Goal: Task Accomplishment & Management: Manage account settings

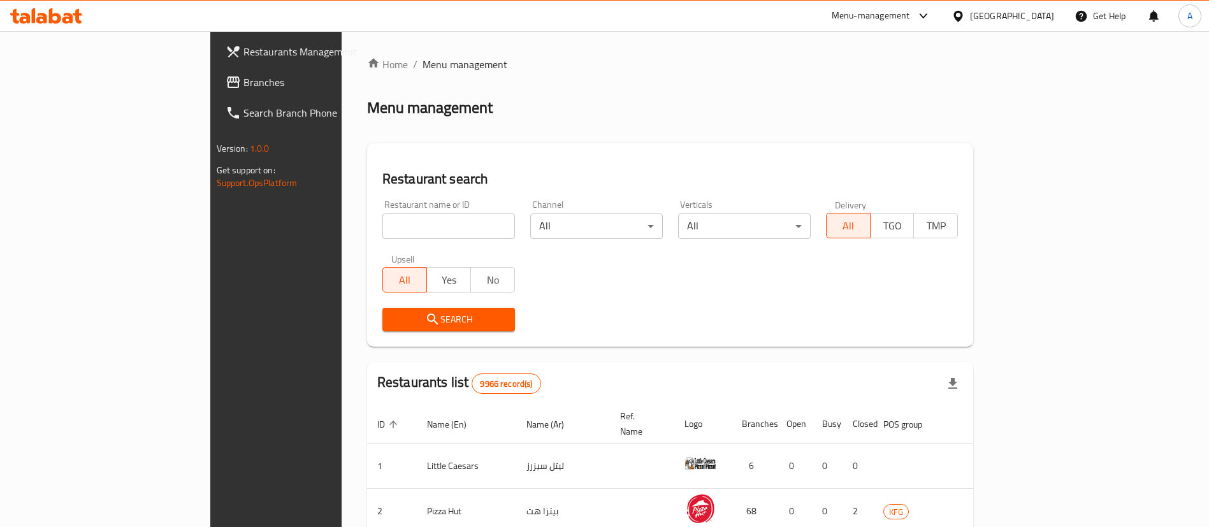
click at [436, 224] on input "search" at bounding box center [448, 225] width 133 height 25
type input "crops"
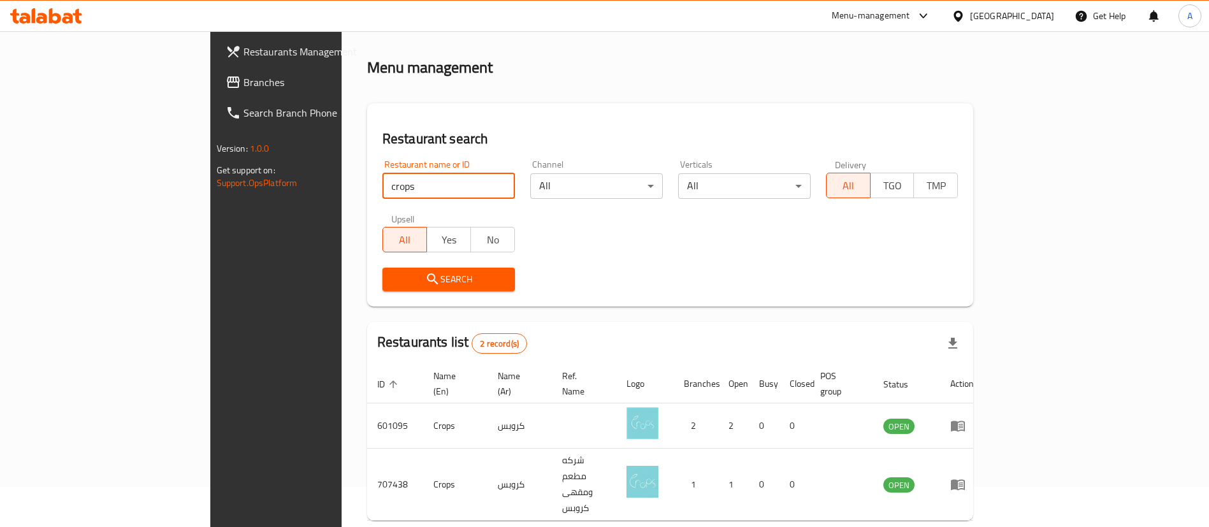
scroll to position [62, 0]
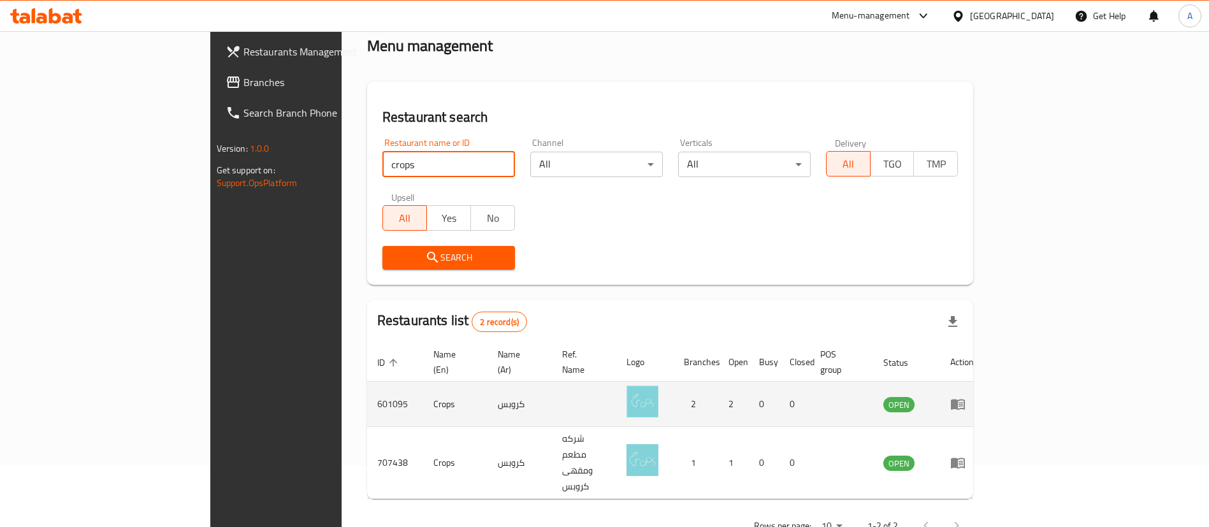
click at [965, 396] on icon "enhanced table" at bounding box center [957, 403] width 15 height 15
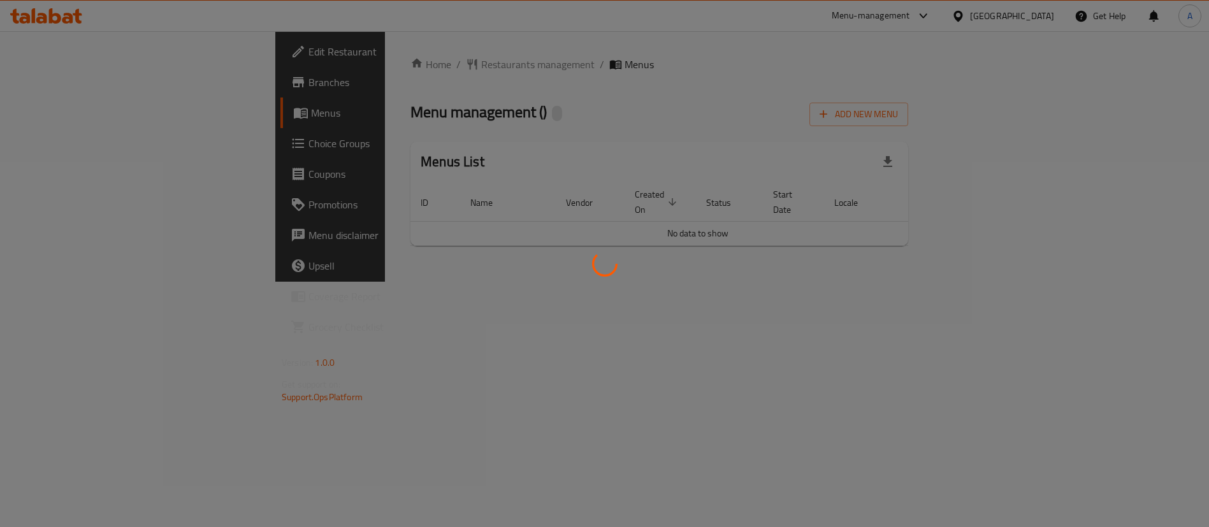
click at [1146, 387] on div at bounding box center [604, 263] width 1209 height 527
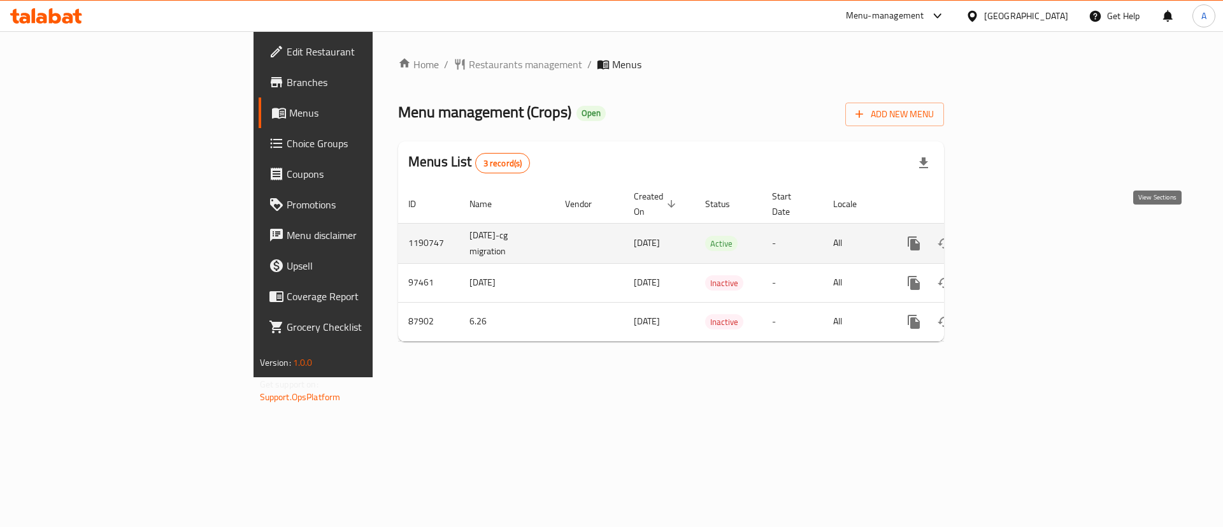
click at [1014, 236] on icon "enhanced table" at bounding box center [1006, 243] width 15 height 15
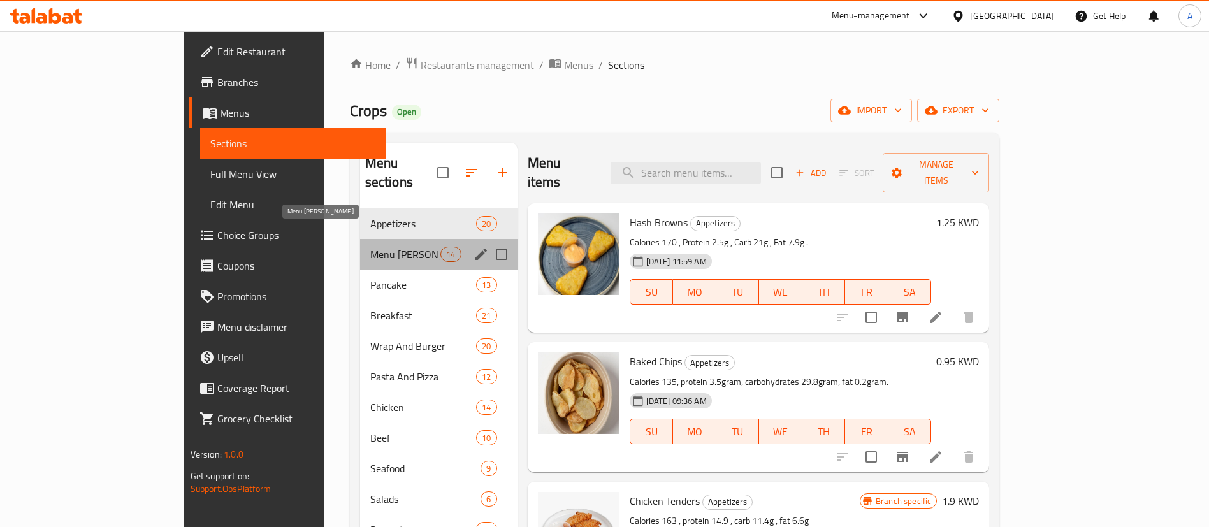
click at [370, 247] on span "Menu [PERSON_NAME]" at bounding box center [405, 254] width 71 height 15
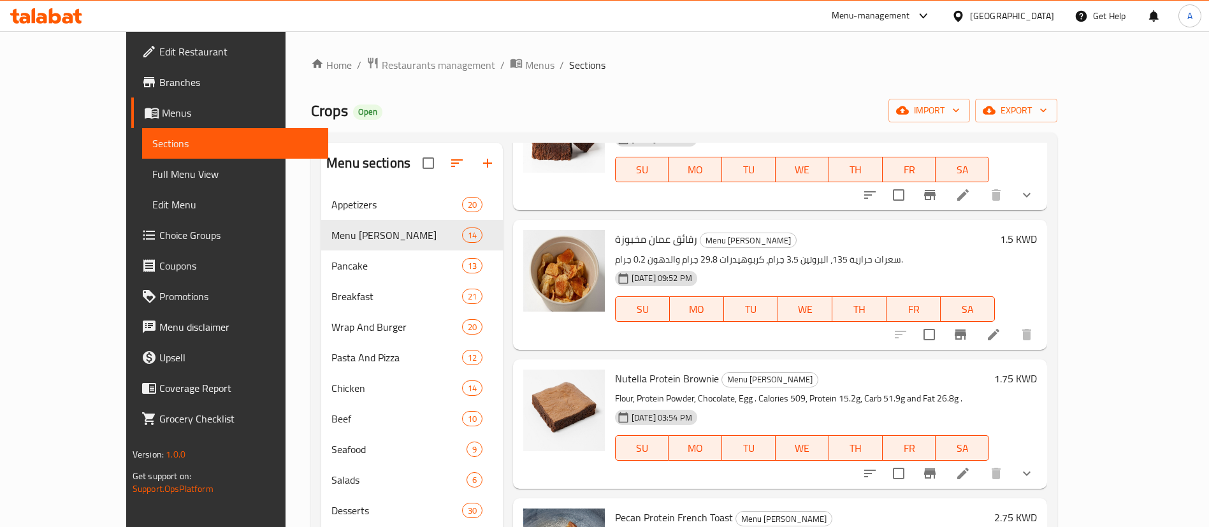
scroll to position [96, 0]
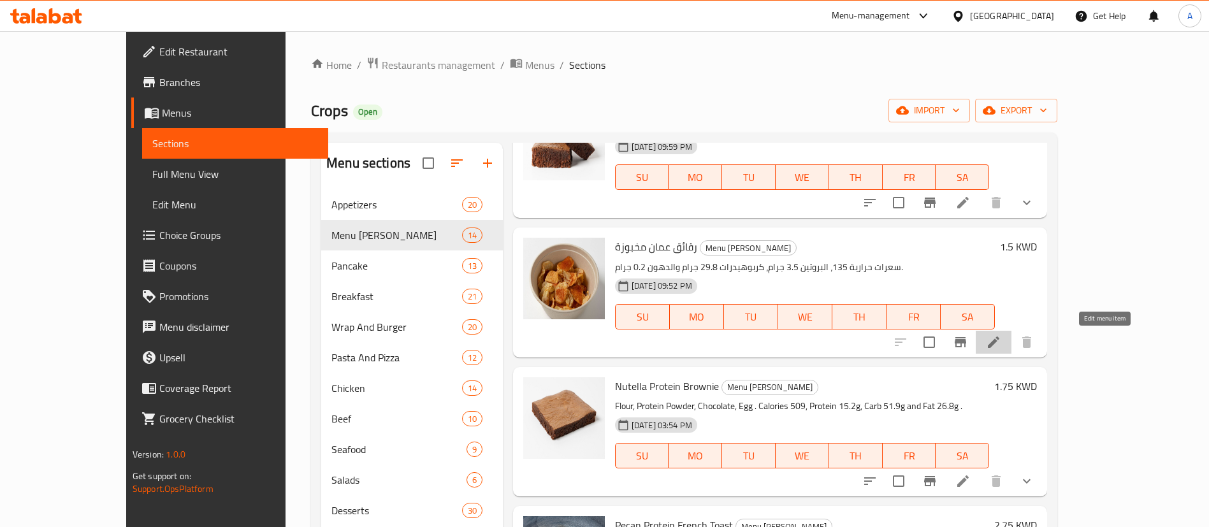
click at [1001, 345] on icon at bounding box center [993, 342] width 15 height 15
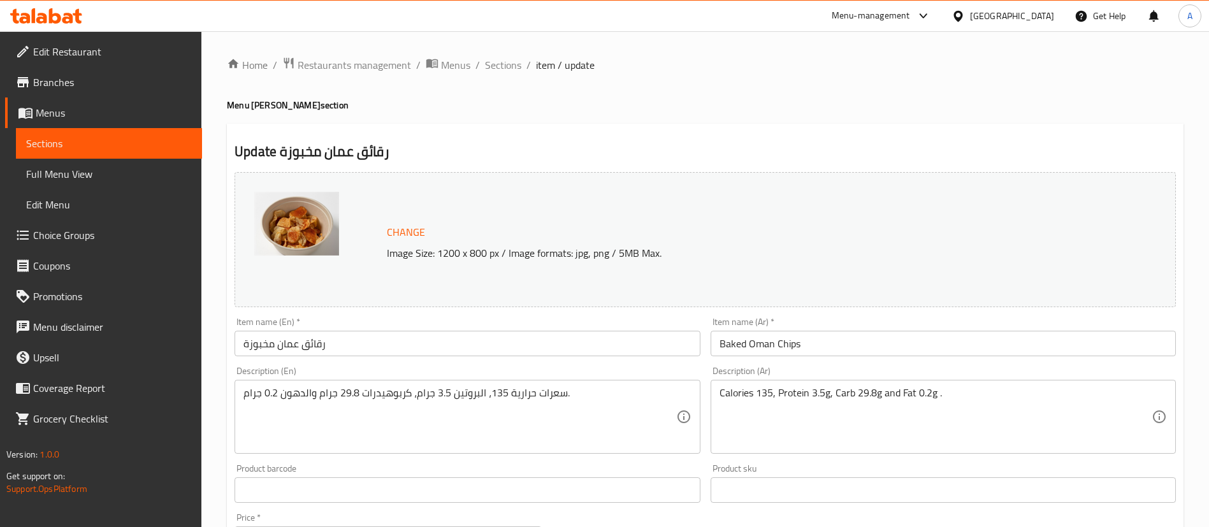
click at [801, 342] on input "Baked Oman Chips" at bounding box center [942, 343] width 465 height 25
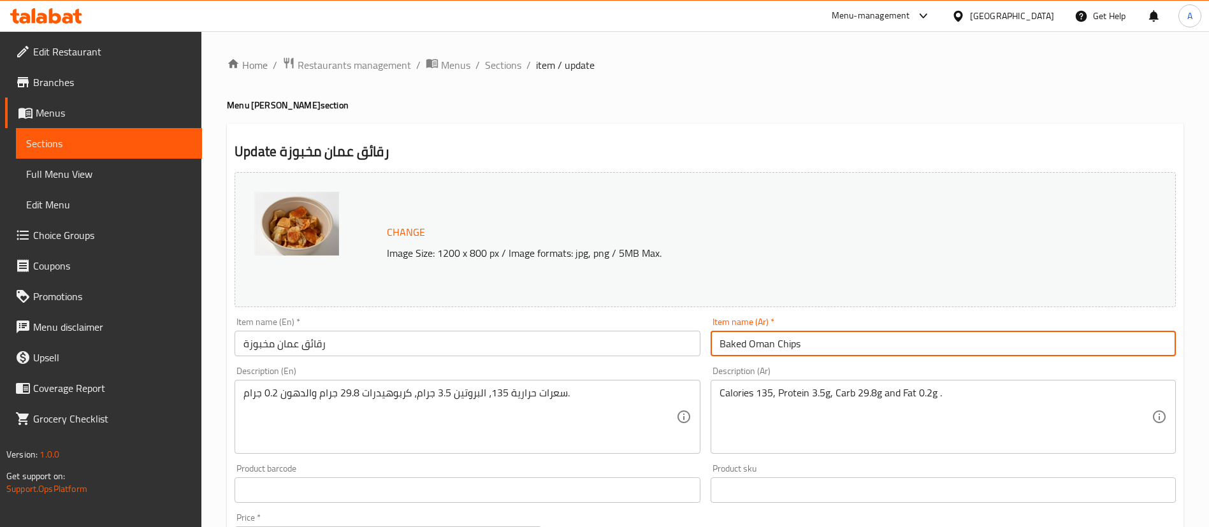
click at [801, 342] on input "Baked Oman Chips" at bounding box center [942, 343] width 465 height 25
click at [494, 350] on input "رقائق عمان مخبوزة" at bounding box center [466, 343] width 465 height 25
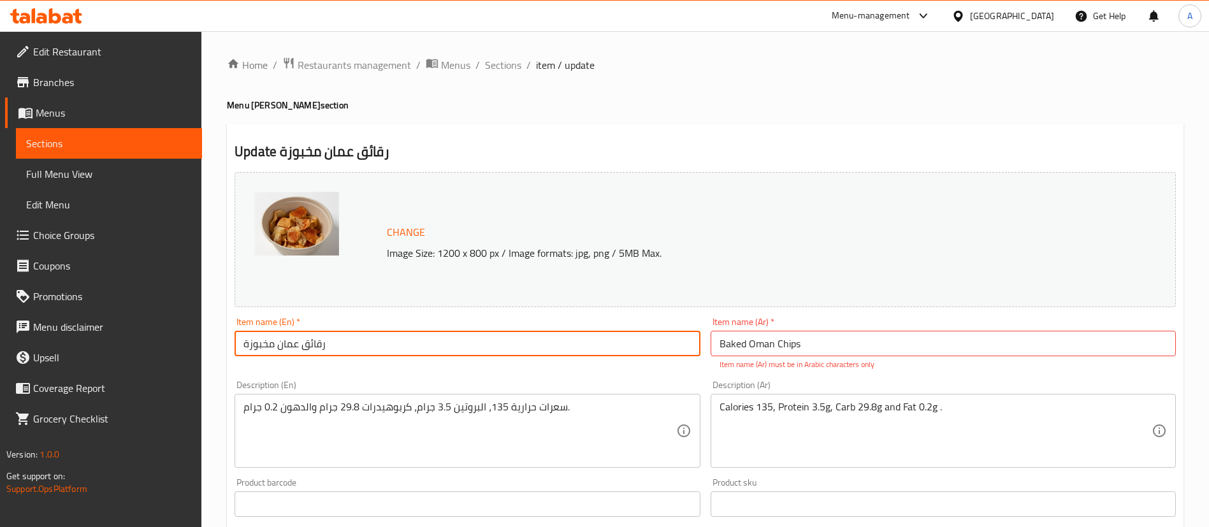
click at [494, 350] on input "رقائق عمان مخبوزة" at bounding box center [466, 343] width 465 height 25
paste input "Baked Oman Chips"
type input "Baked Oman Chips"
click at [821, 363] on p "Item name (Ar) must be in Arabic characters only" at bounding box center [942, 364] width 447 height 11
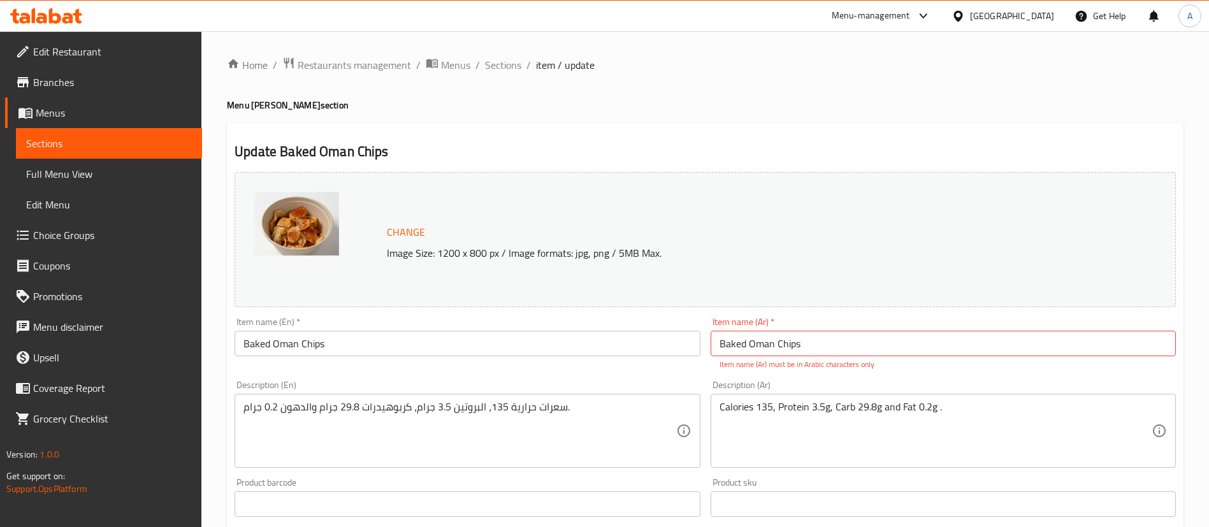
click at [821, 361] on p "Item name (Ar) must be in Arabic characters only" at bounding box center [942, 364] width 447 height 11
click at [818, 351] on input "Baked Oman Chips" at bounding box center [942, 343] width 465 height 25
click at [818, 350] on input "Baked Oman Chips" at bounding box center [942, 343] width 465 height 25
paste input "شبس مشوي عمان"
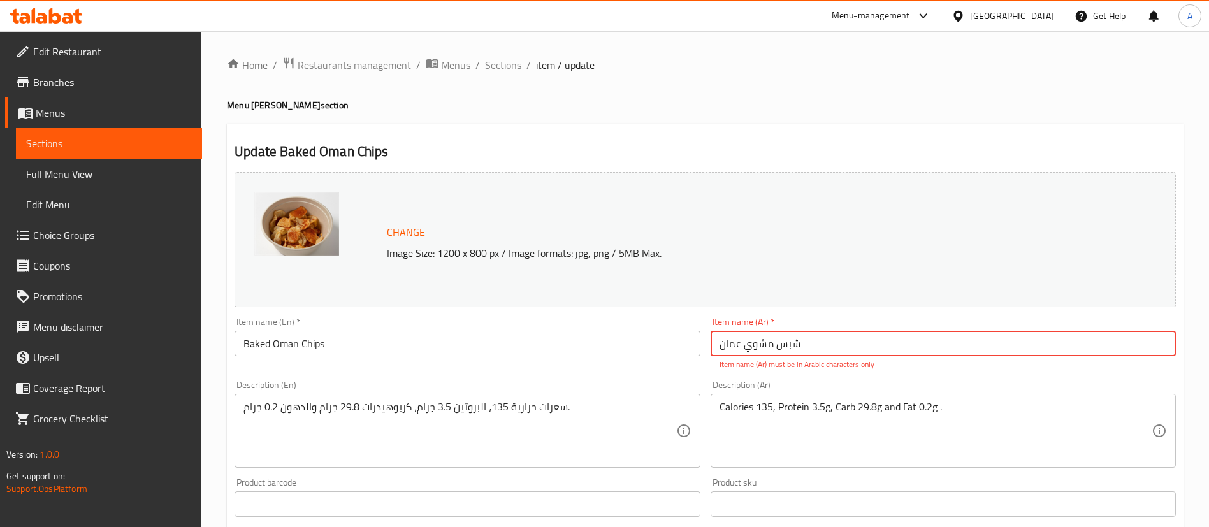
type input "شبس مشوي عمان"
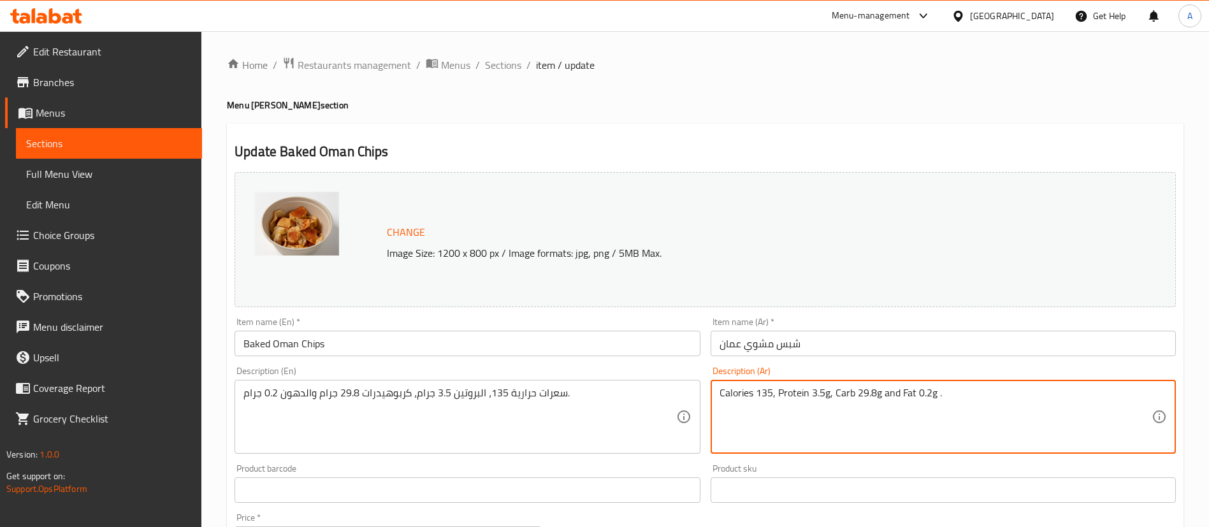
click at [784, 408] on textarea "Calories 135, Protein 3.5g, Carb 29.8g and Fat 0.2g ." at bounding box center [935, 417] width 432 height 61
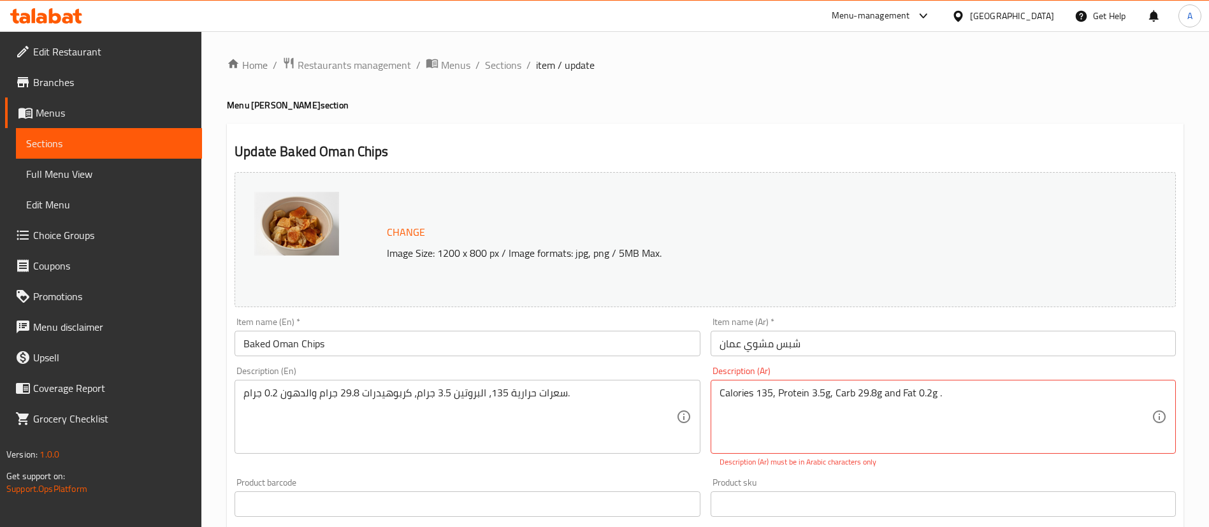
click at [370, 456] on div "Description (En) سعرات حرارية 135، البروتين 3.5 جرام، كربوهيدرات 29.8 جرام والد…" at bounding box center [466, 417] width 475 height 112
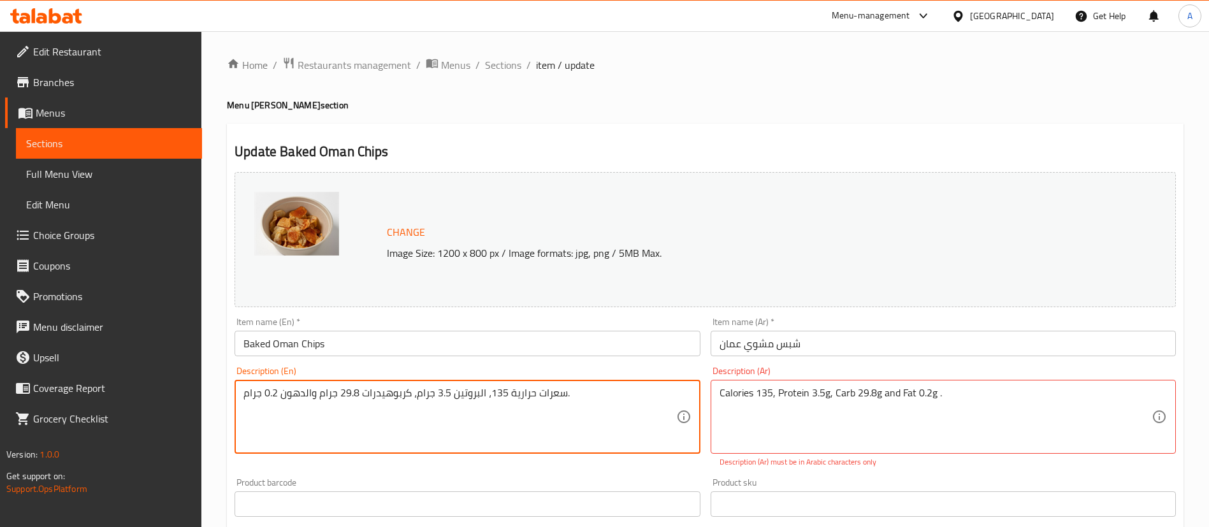
click at [666, 409] on textarea "سعرات حرارية 135، البروتين 3.5 جرام، كربوهيدرات 29.8 جرام والدهون 0.2 جرام." at bounding box center [459, 417] width 432 height 61
paste textarea "Calories 135, Protein 3.5g, Carb 29.8g and Fat 0.2g ."
click at [548, 412] on textarea "سعرات حرارية 135، البروتين 3.5 جرام، كربوهيدرات 29.8 جرام والدهون 0.2 جرام. Cal…" at bounding box center [459, 417] width 432 height 61
click at [540, 405] on textarea "سعرات حرارية 135، البروتين 3.5 جرام، كربوهيدرات 29.8 جرام والدهون 0.2 جرام. Cal…" at bounding box center [459, 417] width 432 height 61
click at [538, 392] on textarea "سعرات حرارية 135، البروتين 3.5 جرام، كربوهيدرات 29.8 جرام والدهون 0.2 جرام. Cal…" at bounding box center [459, 417] width 432 height 61
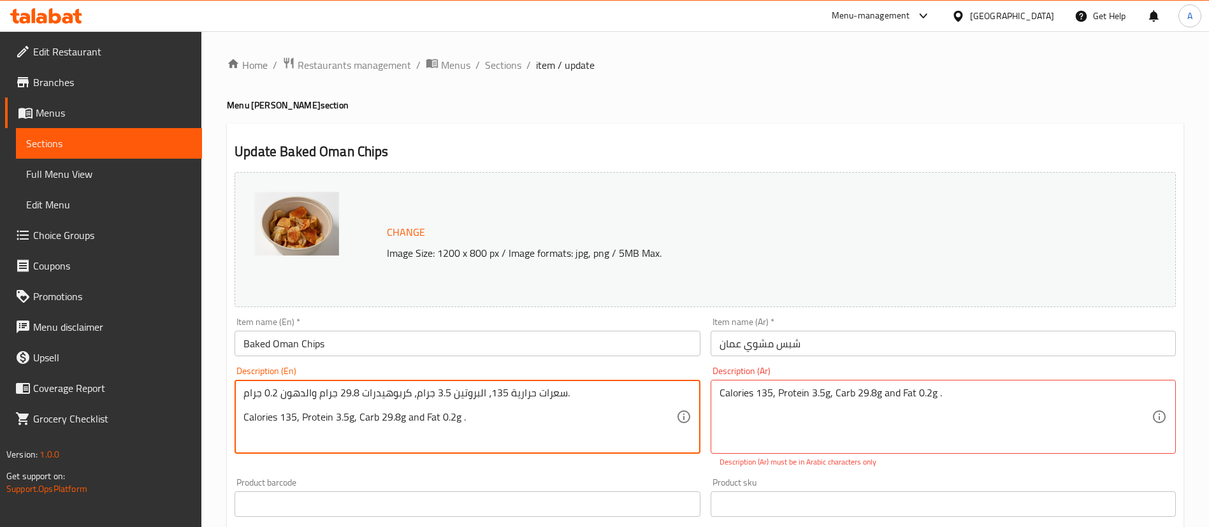
click at [538, 392] on textarea "سعرات حرارية 135، البروتين 3.5 جرام، كربوهيدرات 29.8 جرام والدهون 0.2 جرام. Cal…" at bounding box center [459, 417] width 432 height 61
click at [538, 391] on textarea "سعرات حرارية 135، البروتين 3.5 جرام، كربوهيدرات 29.8 جرام والدهون 0.2 جرام. Cal…" at bounding box center [459, 417] width 432 height 61
type textarea "Calories 135, Protein 3.5g, Carb 29.8g and Fat 0.2g ."
click at [735, 388] on textarea "Calories 135, Protein 3.5g, Carb 29.8g and Fat 0.2g ." at bounding box center [935, 417] width 432 height 61
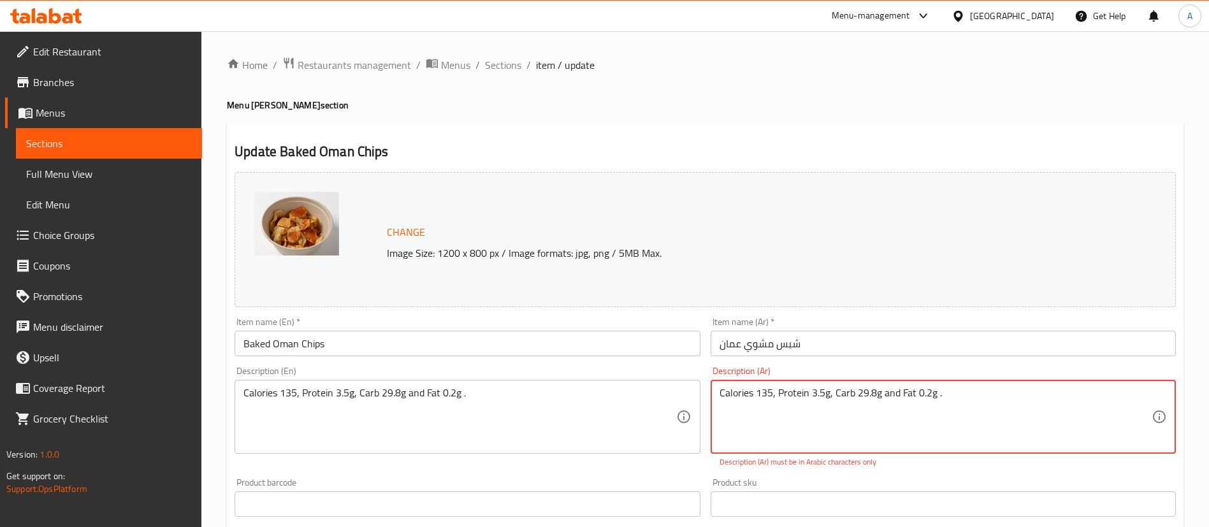
click at [735, 388] on textarea "Calories 135, Protein 3.5g, Carb 29.8g and Fat 0.2g ." at bounding box center [935, 417] width 432 height 61
paste textarea "سعرات حرارية 135، البروتين 3.5 جرام، كربوهيدرات 29.8 جرام والدهون 0.2 جرام."
click at [731, 418] on textarea "سعرات حرارية 135، البروتين 3.5 جرام، كربوهيدرات 29.8 جرام والدهون 0.2 جرام." at bounding box center [935, 417] width 432 height 61
type textarea "سعرات حرارية 135، البروتين 3.5 جرام، كربوهيدرات 29.8 جرام والدهون 0.2 جرام."
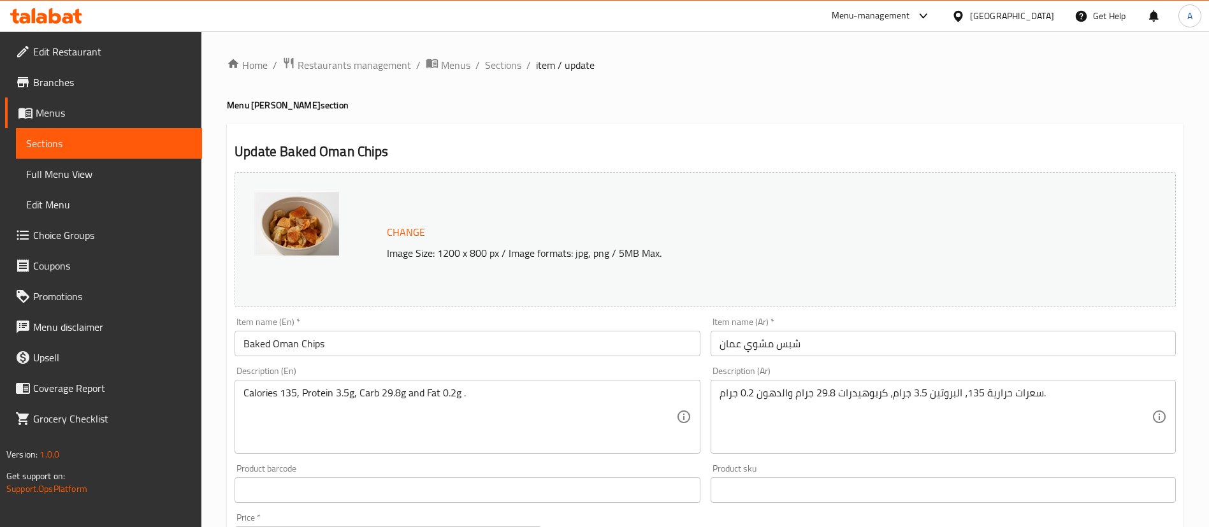
click at [714, 454] on div "Description (Ar) سعرات حرارية 135، البروتين 3.5 جرام، كربوهيدرات 29.8 جرام والد…" at bounding box center [942, 409] width 475 height 97
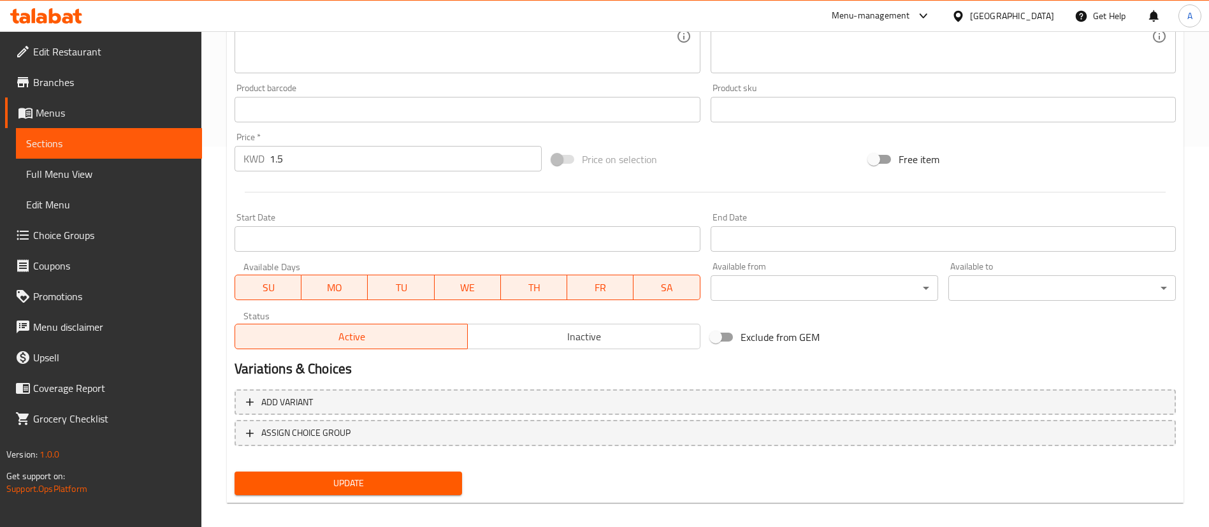
scroll to position [382, 0]
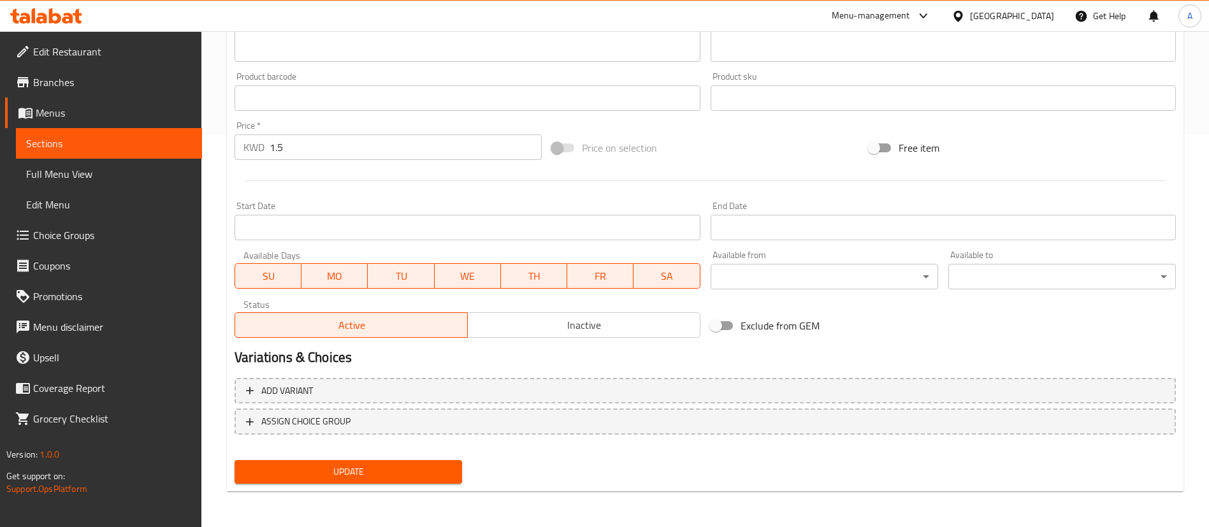
click at [395, 467] on span "Update" at bounding box center [348, 472] width 207 height 16
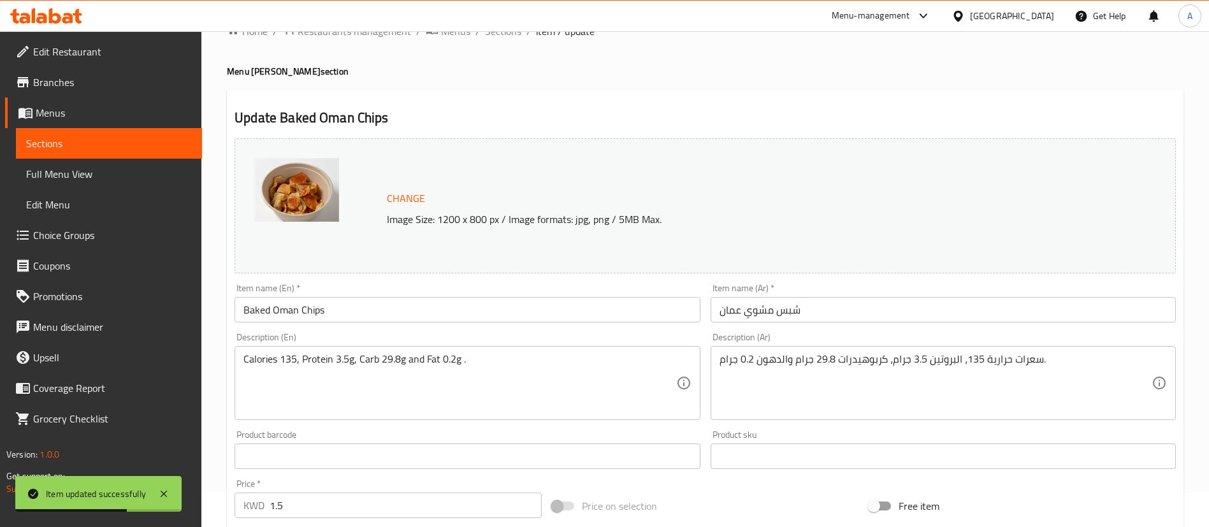
scroll to position [0, 0]
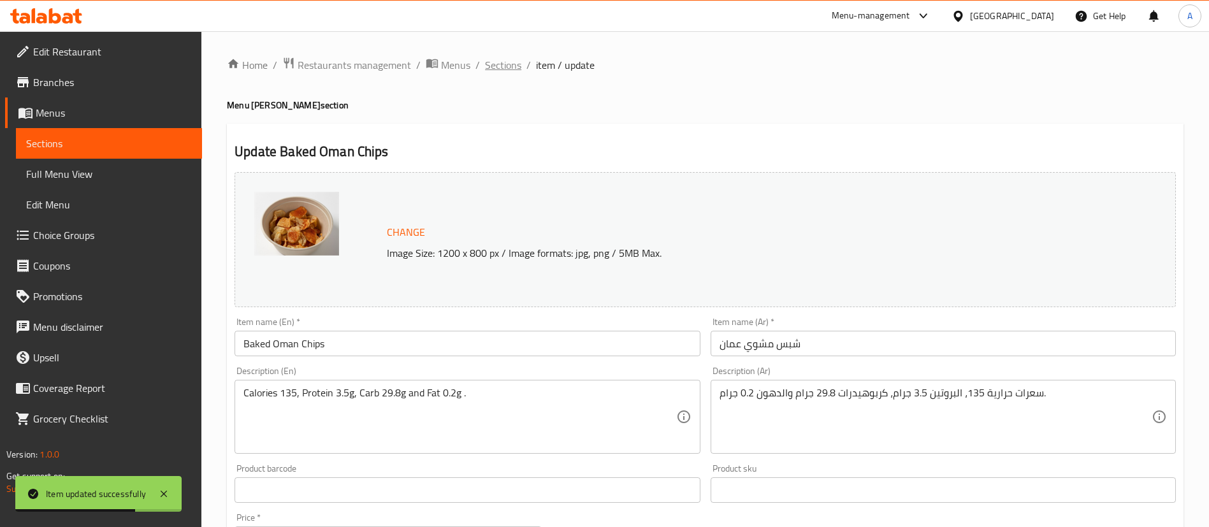
click at [505, 69] on span "Sections" at bounding box center [503, 64] width 36 height 15
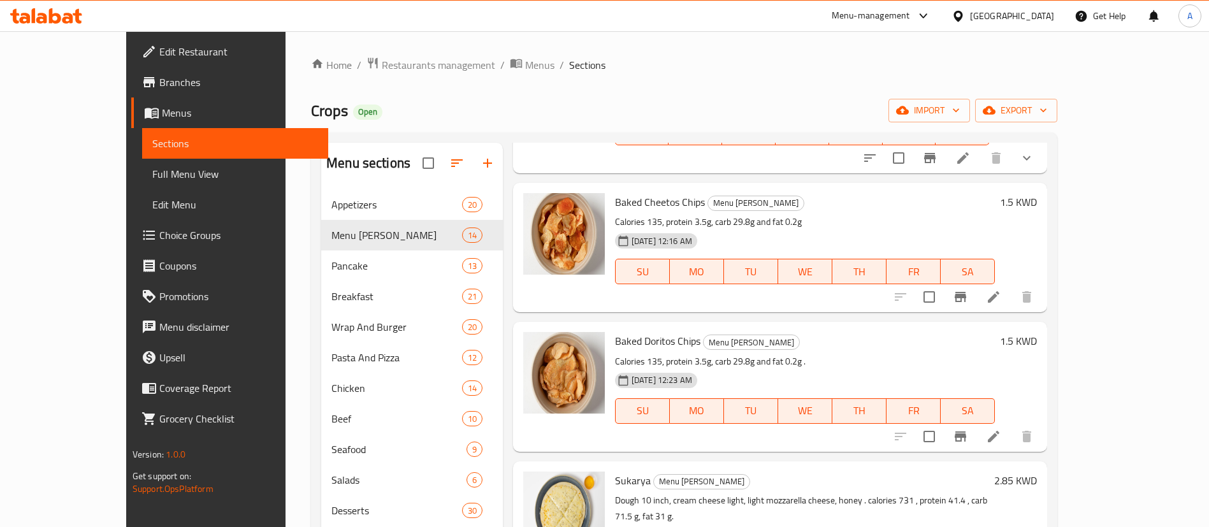
scroll to position [478, 0]
